Goal: Information Seeking & Learning: Find specific page/section

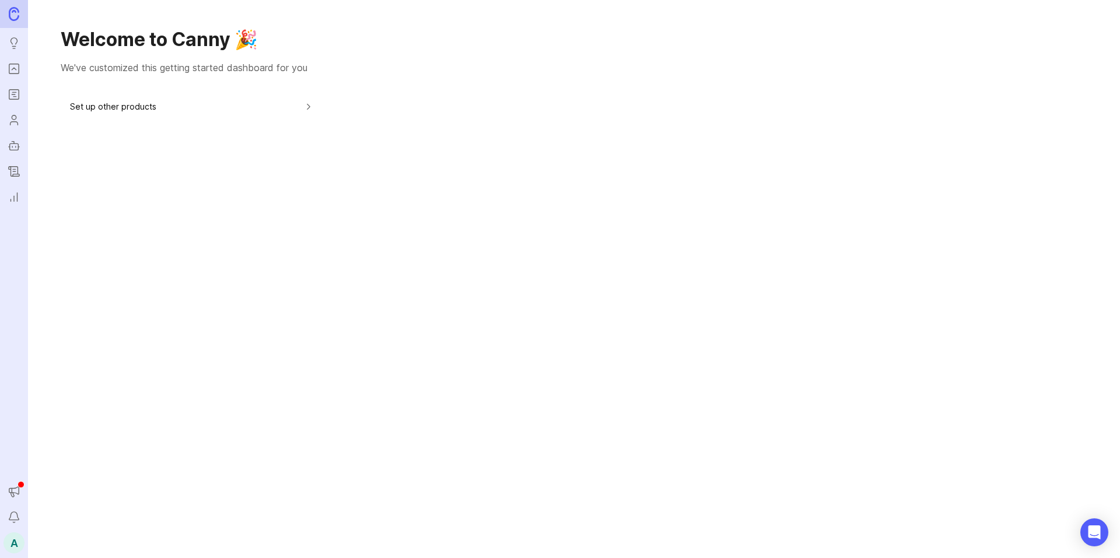
click at [84, 96] on button "Set up other products" at bounding box center [192, 106] width 244 height 26
click at [15, 543] on div "A" at bounding box center [13, 542] width 21 height 21
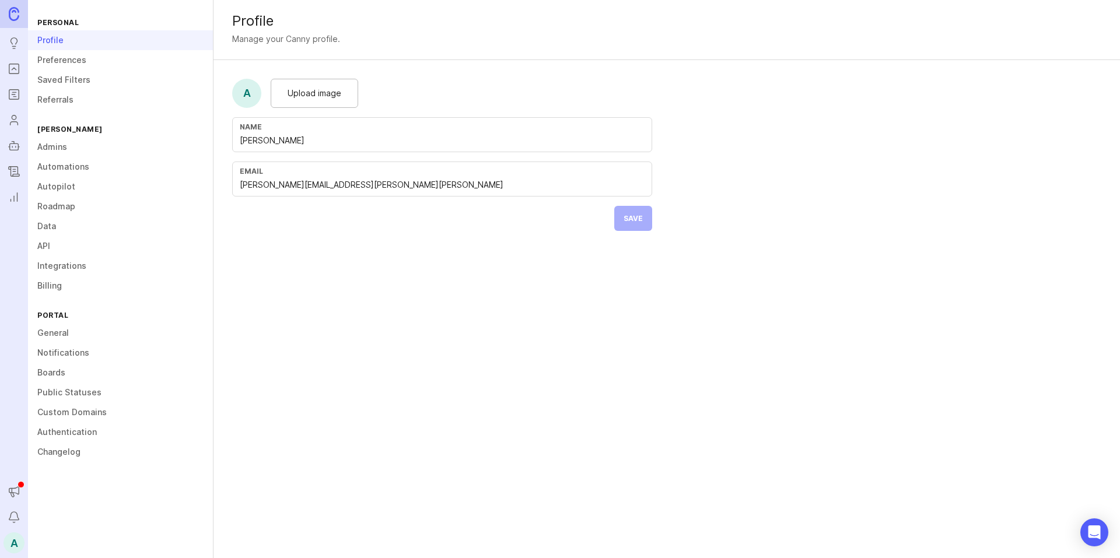
click at [10, 75] on icon "Portal" at bounding box center [14, 69] width 13 height 14
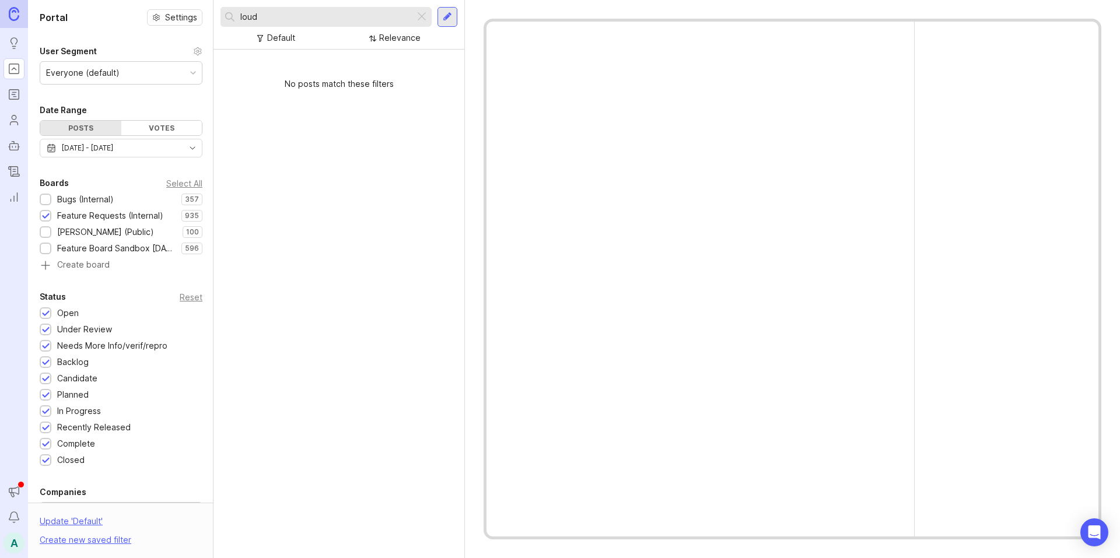
click at [301, 15] on input "loud" at bounding box center [325, 16] width 170 height 13
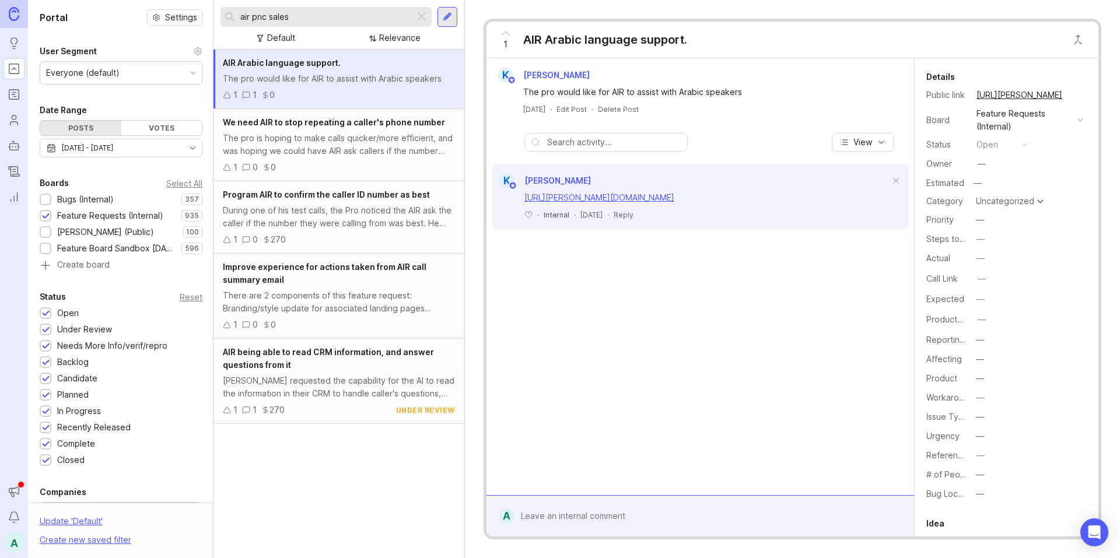
click at [111, 200] on div "Bugs (Internal)" at bounding box center [85, 199] width 57 height 13
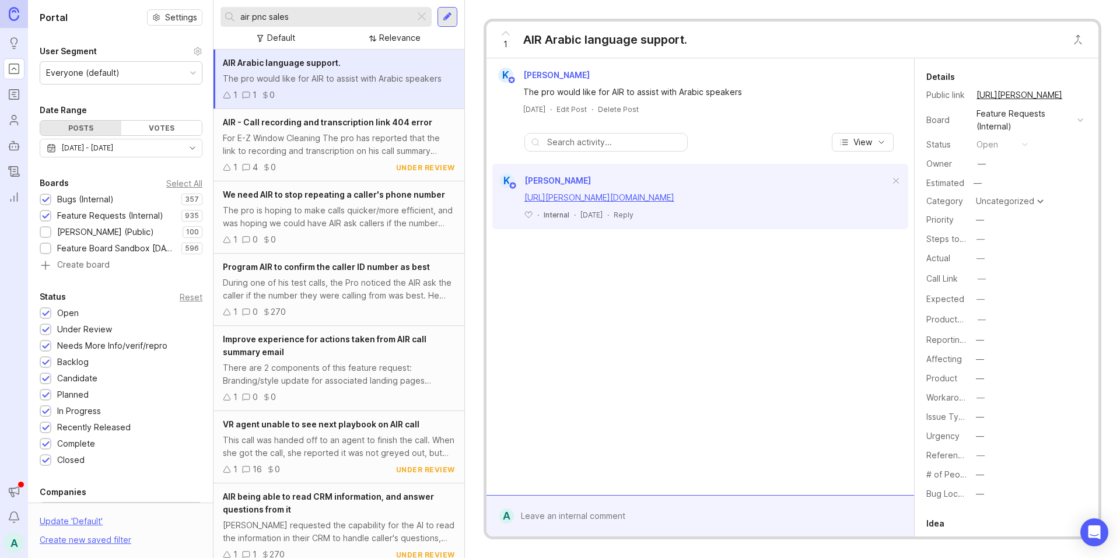
click at [110, 212] on div "Feature Requests (Internal)" at bounding box center [110, 215] width 106 height 13
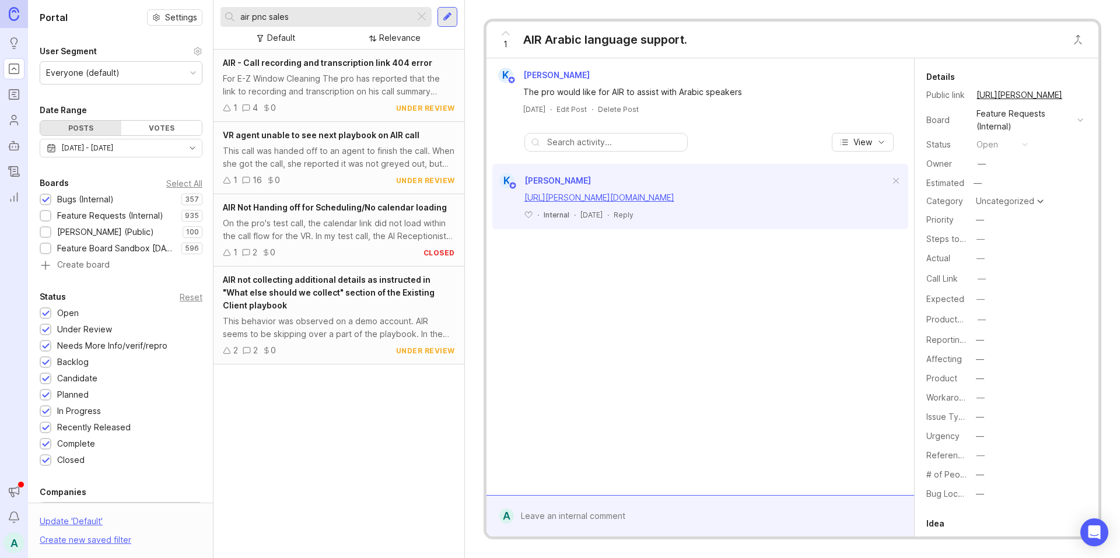
click at [260, 18] on input "air pnc sales" at bounding box center [325, 16] width 170 height 13
type input "air sales"
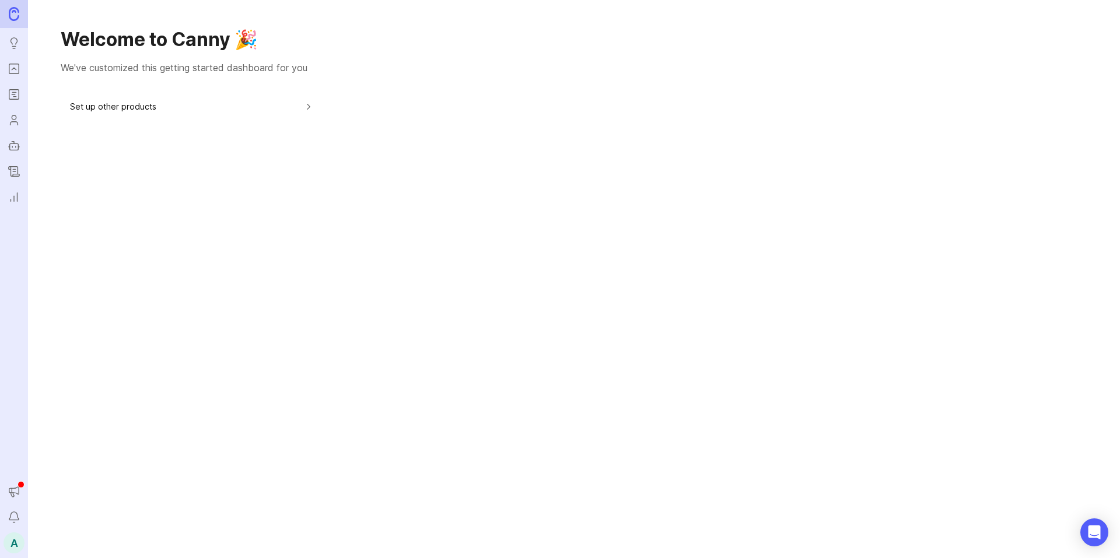
drag, startPoint x: 0, startPoint y: 0, endPoint x: 19, endPoint y: 72, distance: 74.3
click at [19, 72] on icon "Portal" at bounding box center [14, 69] width 13 height 14
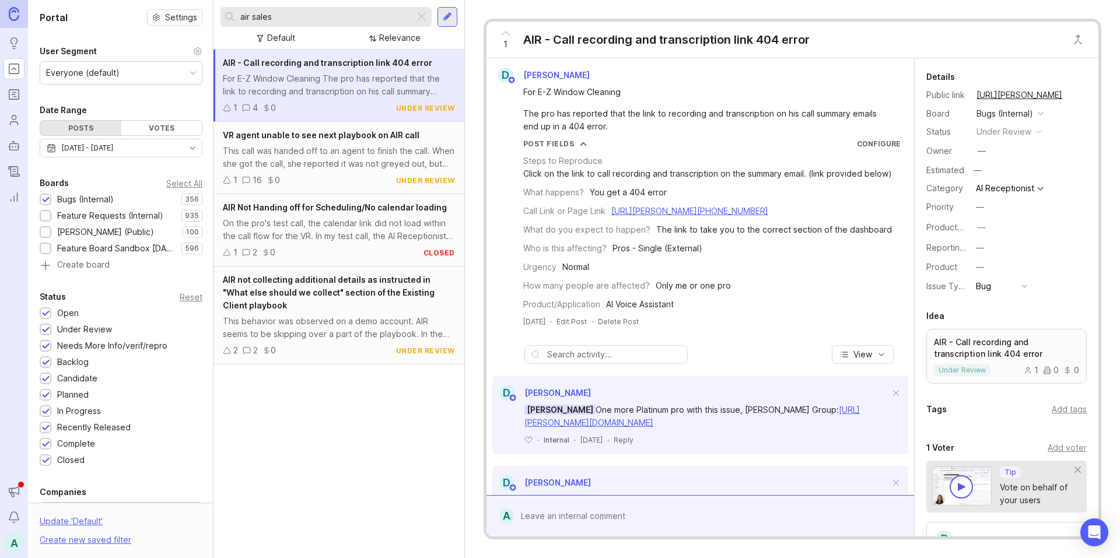
click at [318, 20] on input "air sales" at bounding box center [325, 16] width 170 height 13
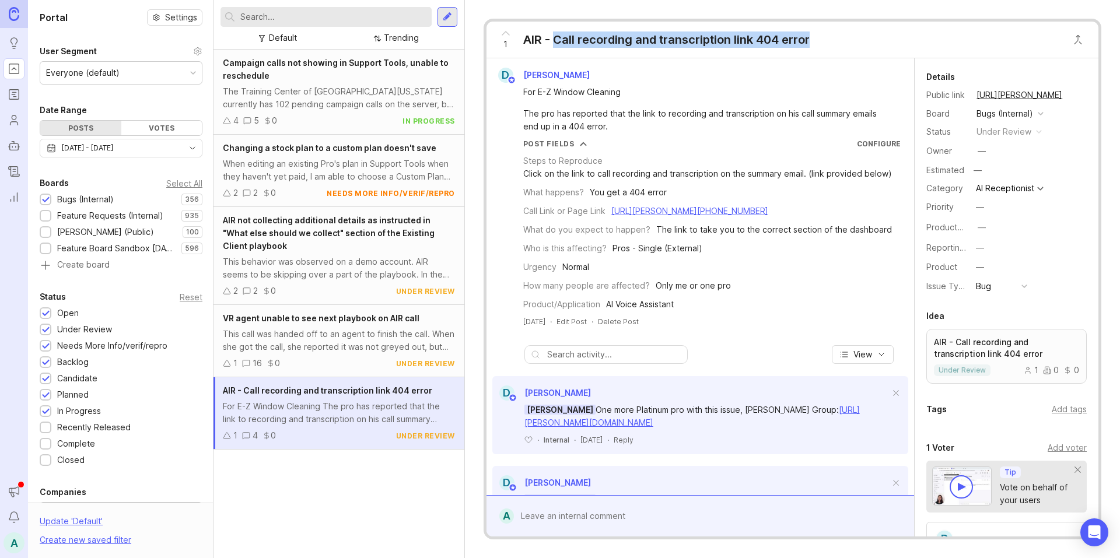
drag, startPoint x: 556, startPoint y: 34, endPoint x: 828, endPoint y: 9, distance: 272.9
click at [828, 9] on div "1 AIR - Call recording and transcription link 404 error D [PERSON_NAME] For E-Z…" at bounding box center [792, 279] width 655 height 558
click at [336, 19] on input "text" at bounding box center [333, 16] width 187 height 13
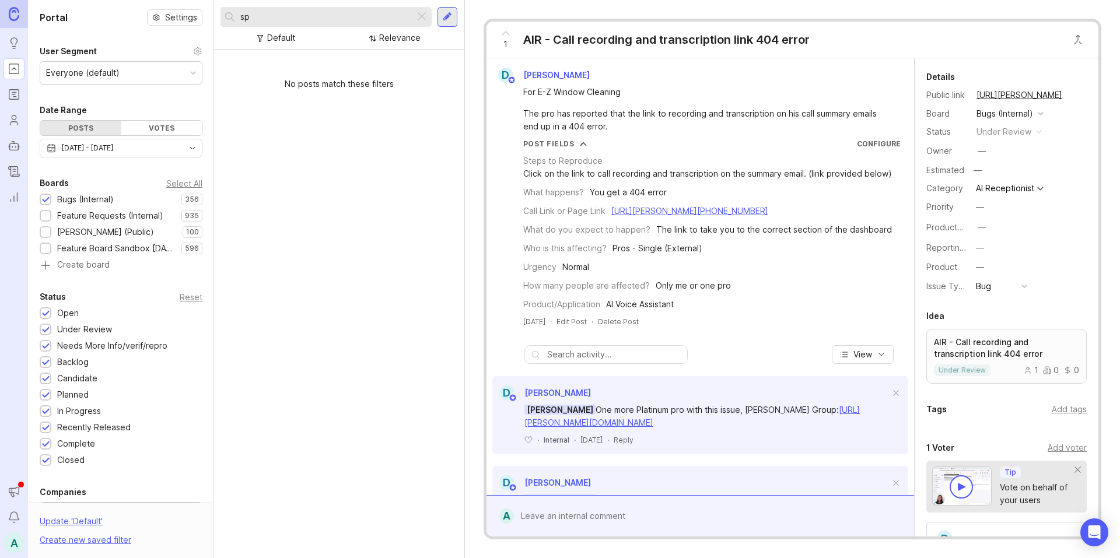
type input "s"
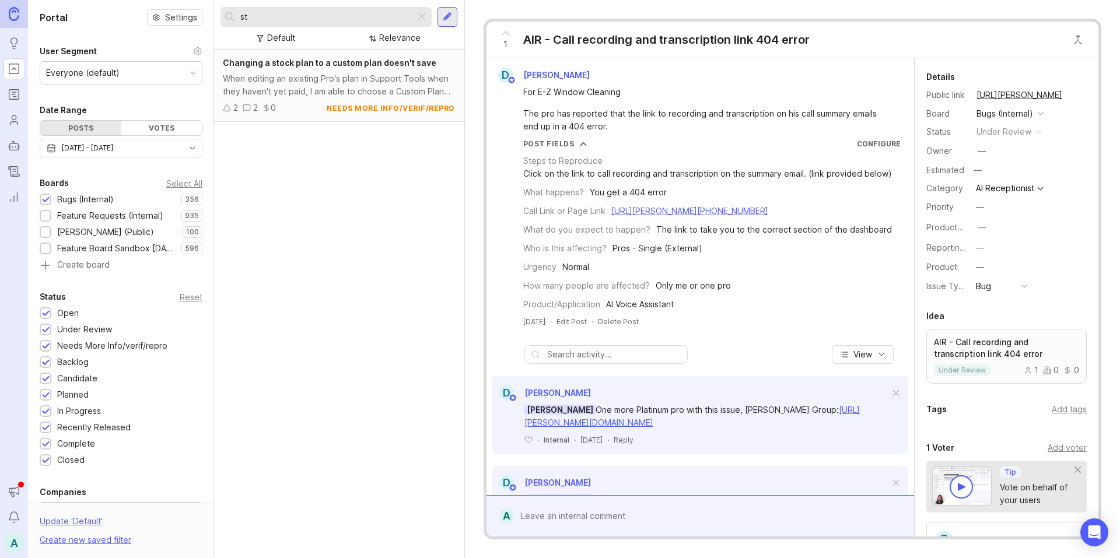
type input "s"
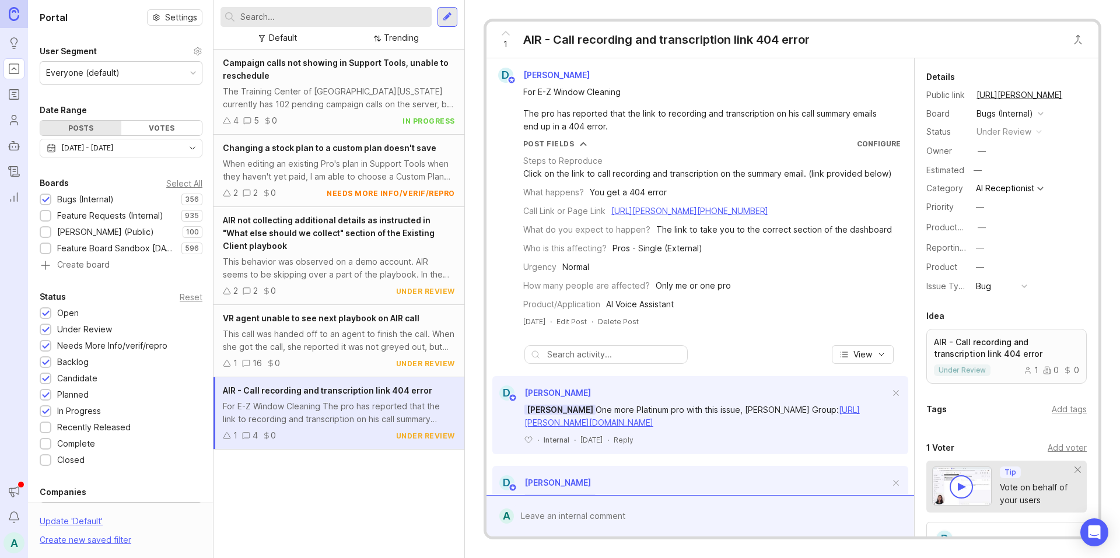
click at [83, 218] on div "Feature Requests (Internal)" at bounding box center [110, 215] width 106 height 13
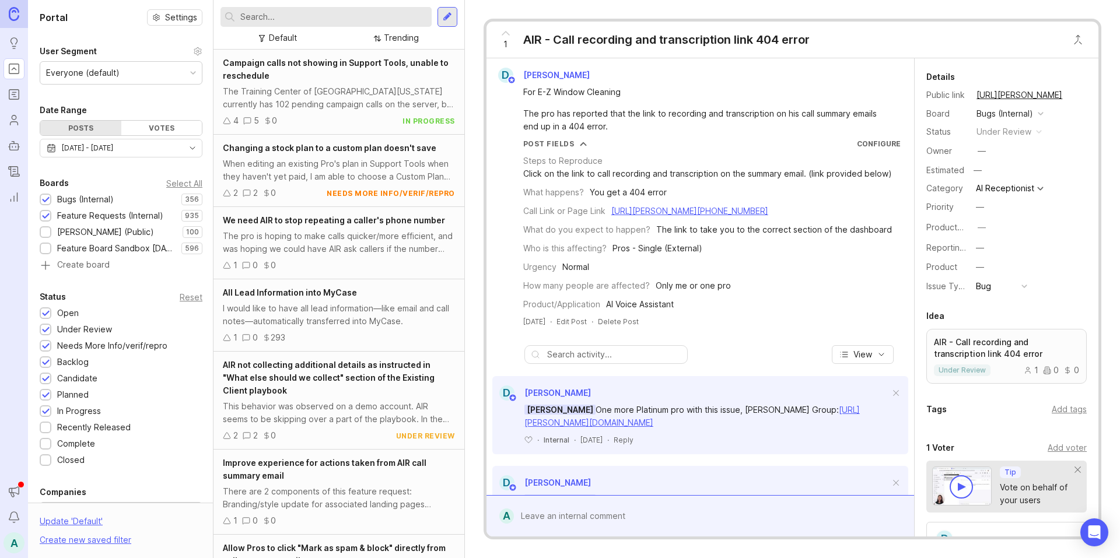
click at [68, 199] on div "Bugs (Internal)" at bounding box center [85, 199] width 57 height 13
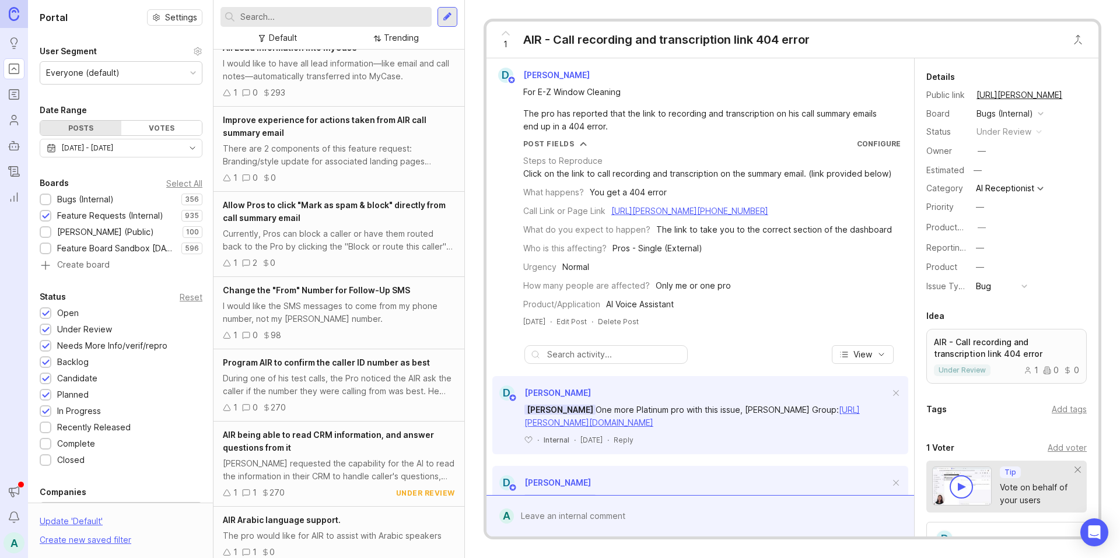
scroll to position [96, 0]
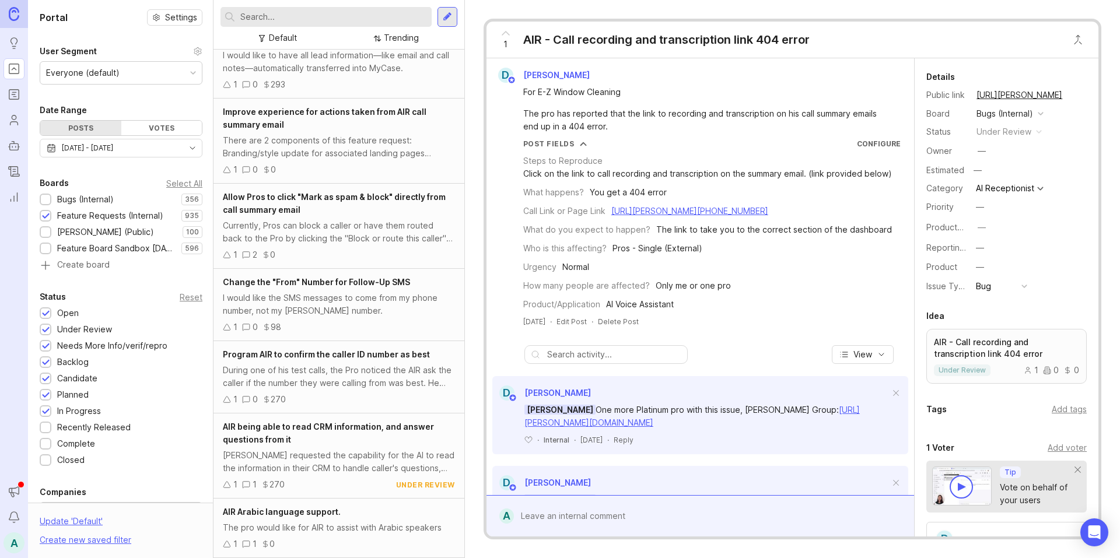
click at [343, 392] on div "Program AIR to confirm the caller ID number as best During one of his test call…" at bounding box center [338, 377] width 251 height 72
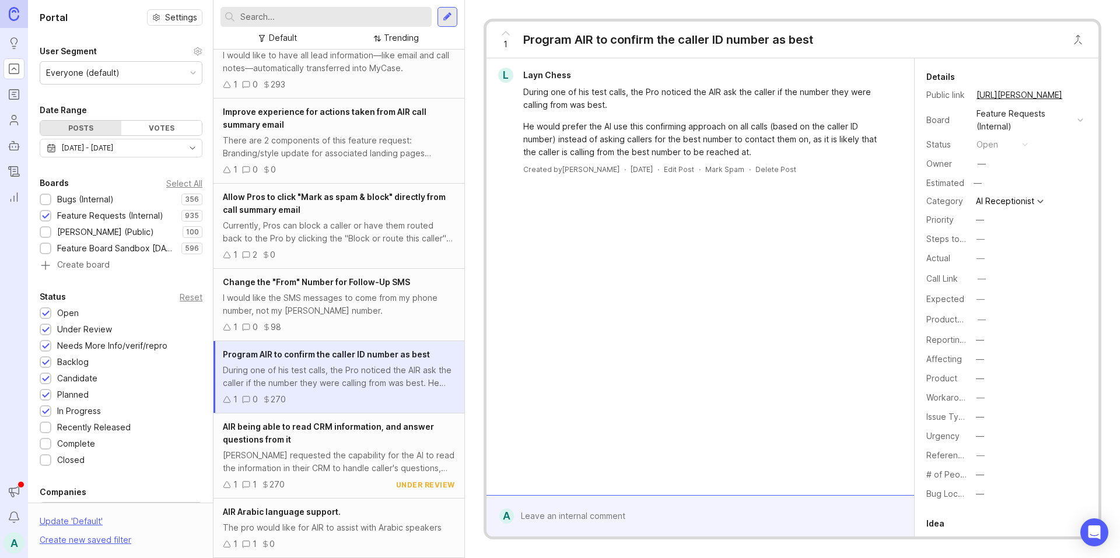
click at [98, 195] on div "Bugs (Internal)" at bounding box center [85, 199] width 57 height 13
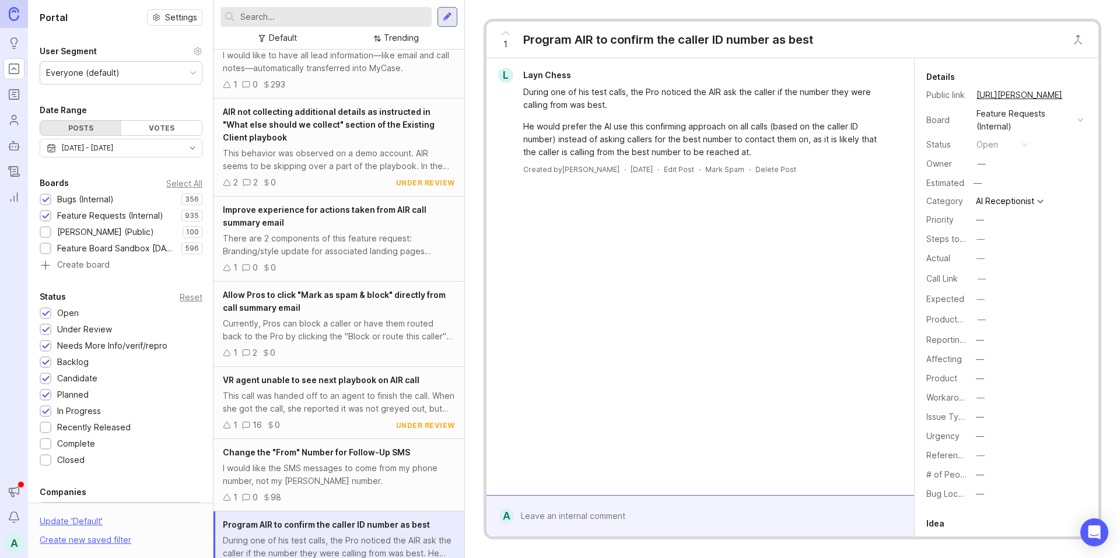
click at [96, 212] on div "Feature Requests (Internal)" at bounding box center [110, 215] width 106 height 13
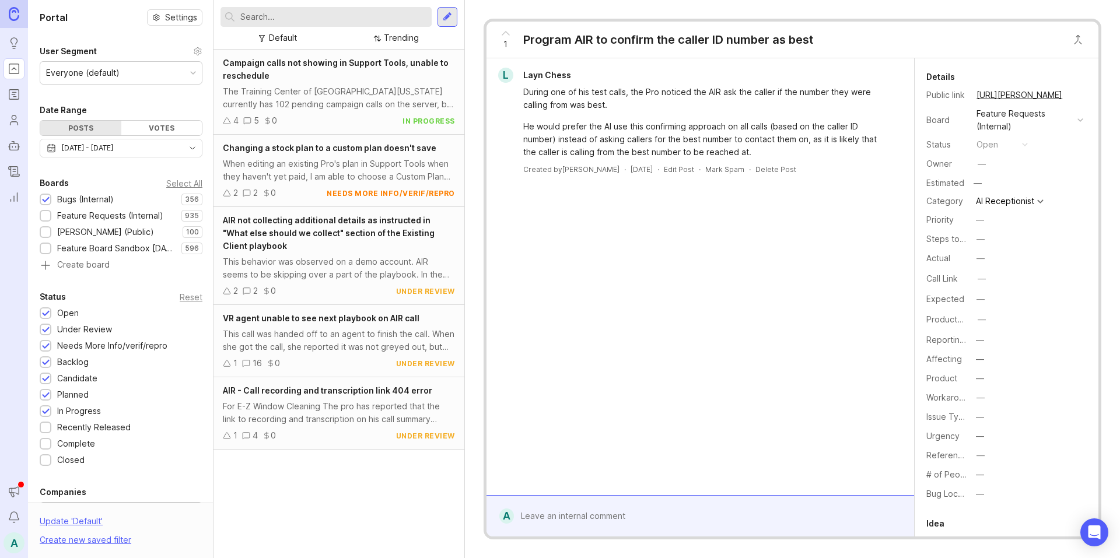
click at [95, 225] on div "Bugs (Internal) 356 1 Feature Requests (Internal) 935 1 [PERSON_NAME] (Public) …" at bounding box center [121, 232] width 163 height 78
click at [95, 226] on div "[PERSON_NAME] (Public)" at bounding box center [105, 232] width 97 height 13
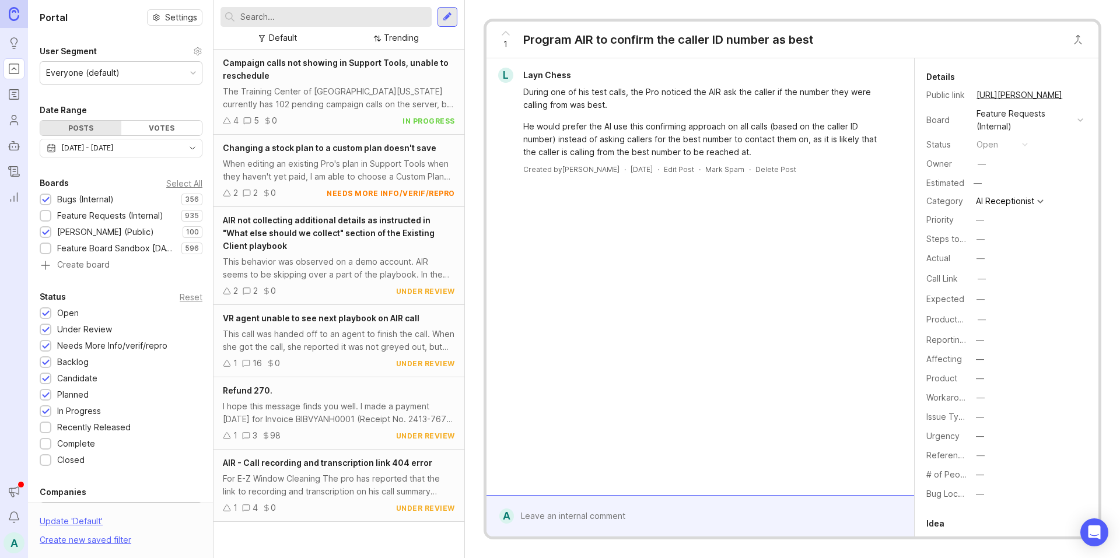
click at [100, 202] on div "Bugs (Internal)" at bounding box center [85, 199] width 57 height 13
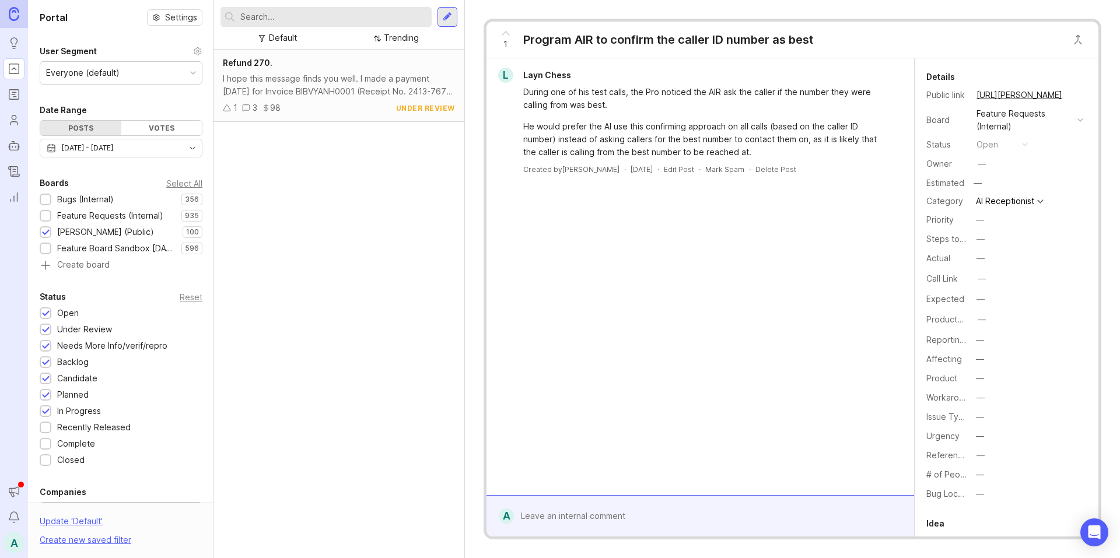
click at [105, 219] on div "Feature Requests (Internal)" at bounding box center [110, 215] width 106 height 13
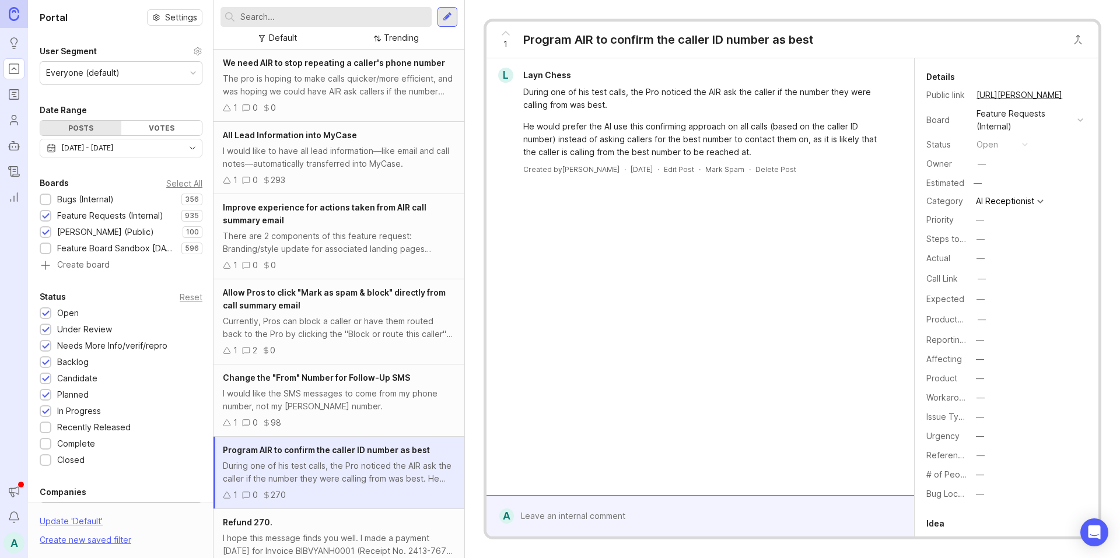
click at [89, 199] on div "Bugs (Internal)" at bounding box center [85, 199] width 57 height 13
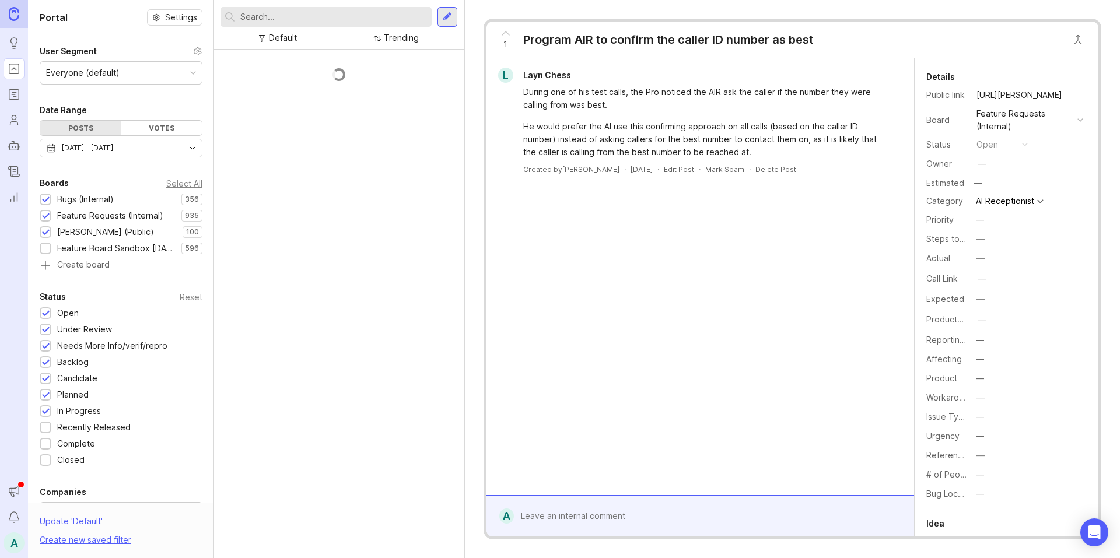
scroll to position [279, 0]
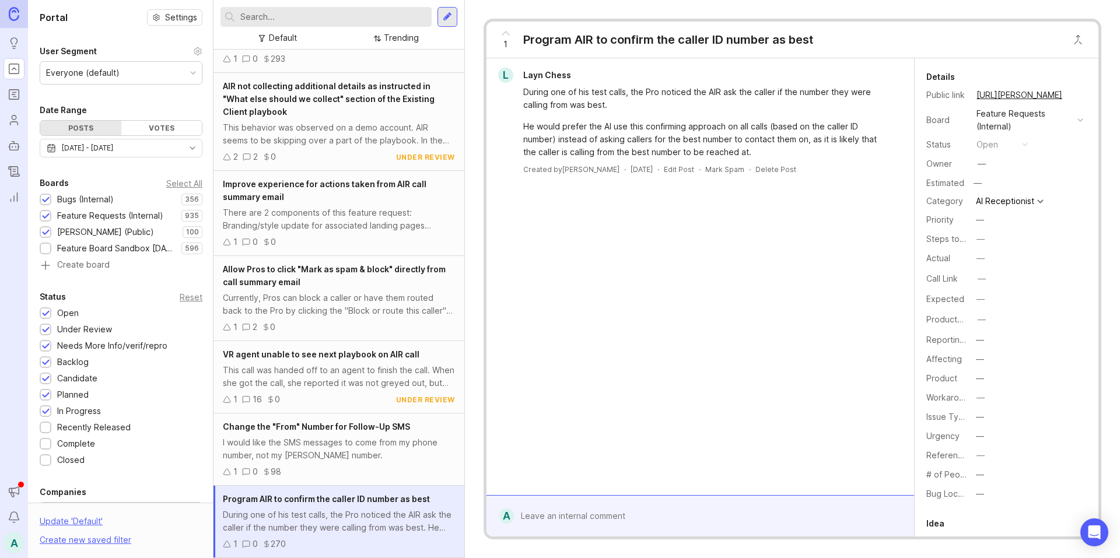
click at [104, 230] on div "[PERSON_NAME] (Public)" at bounding box center [105, 232] width 97 height 13
